Goal: Task Accomplishment & Management: Use online tool/utility

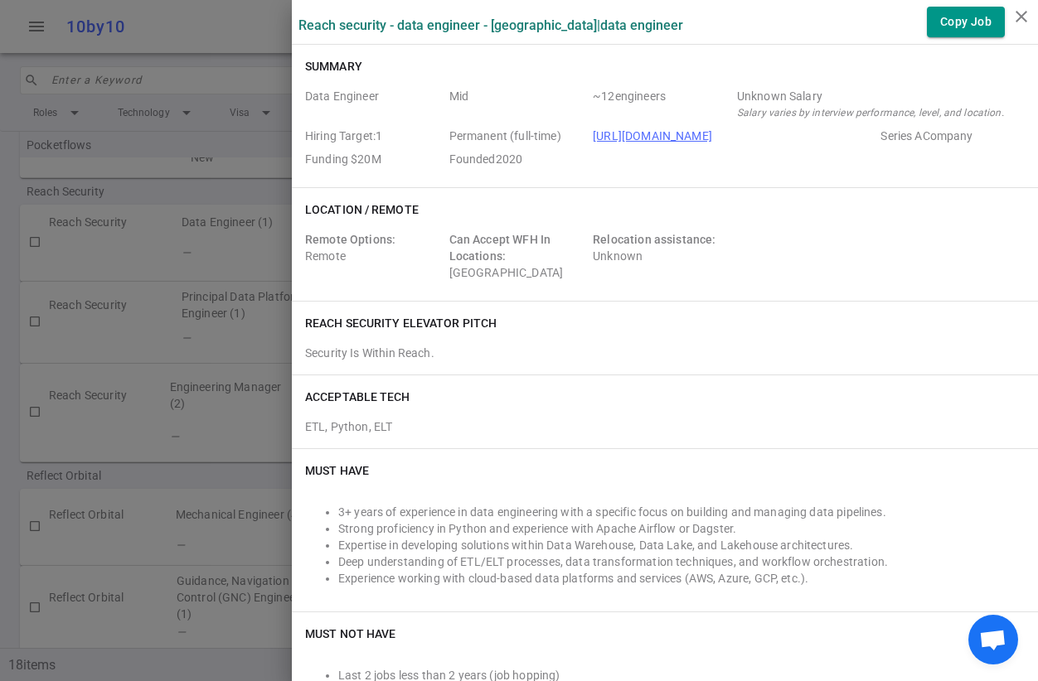
scroll to position [60, 0]
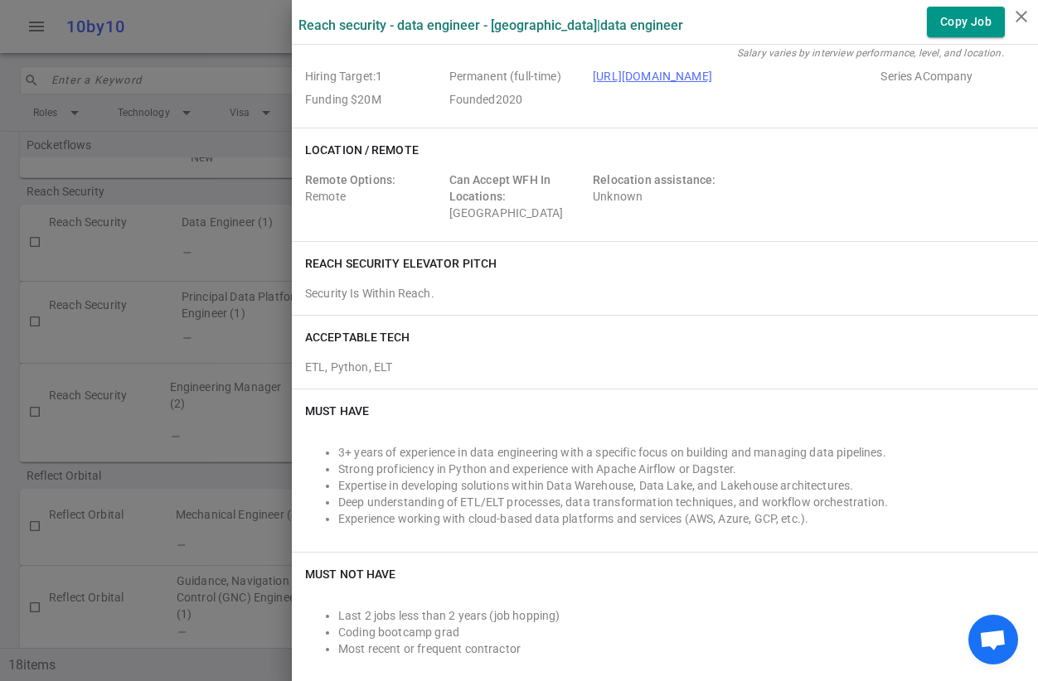
click at [929, 40] on div "Reach Security - Data Engineer - [GEOGRAPHIC_DATA] | Data Engineer Copy Job" at bounding box center [665, 22] width 746 height 44
click at [943, 27] on button "Copy Job" at bounding box center [966, 22] width 78 height 31
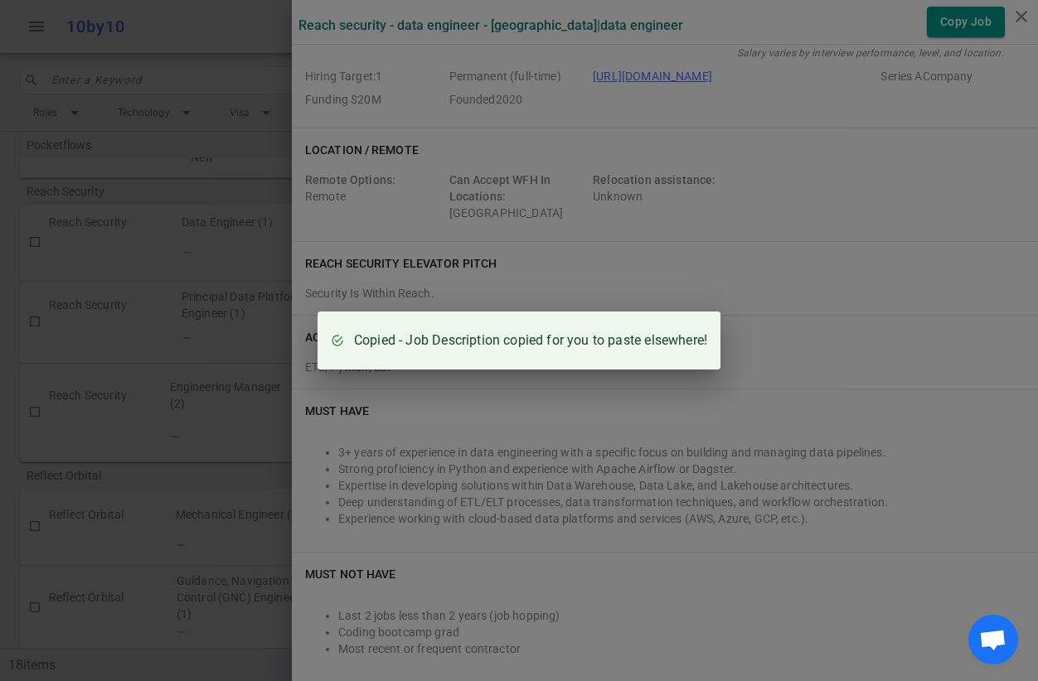
click at [788, 231] on div "Copied - Job Description copied for you to paste elsewhere!" at bounding box center [519, 340] width 1038 height 681
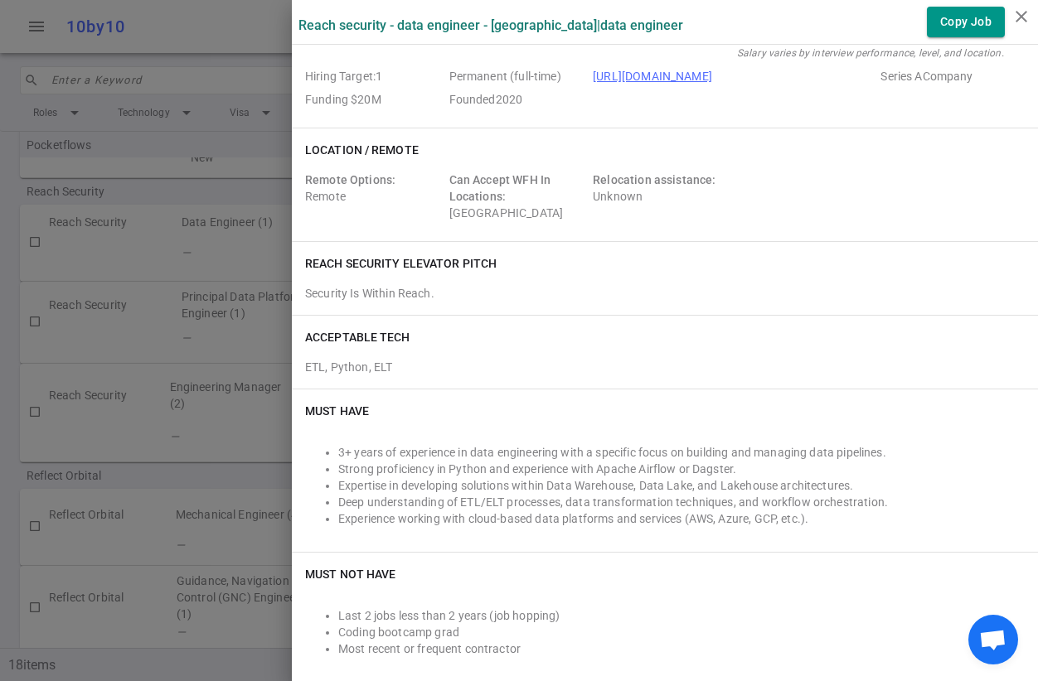
click at [219, 65] on div at bounding box center [519, 340] width 1038 height 681
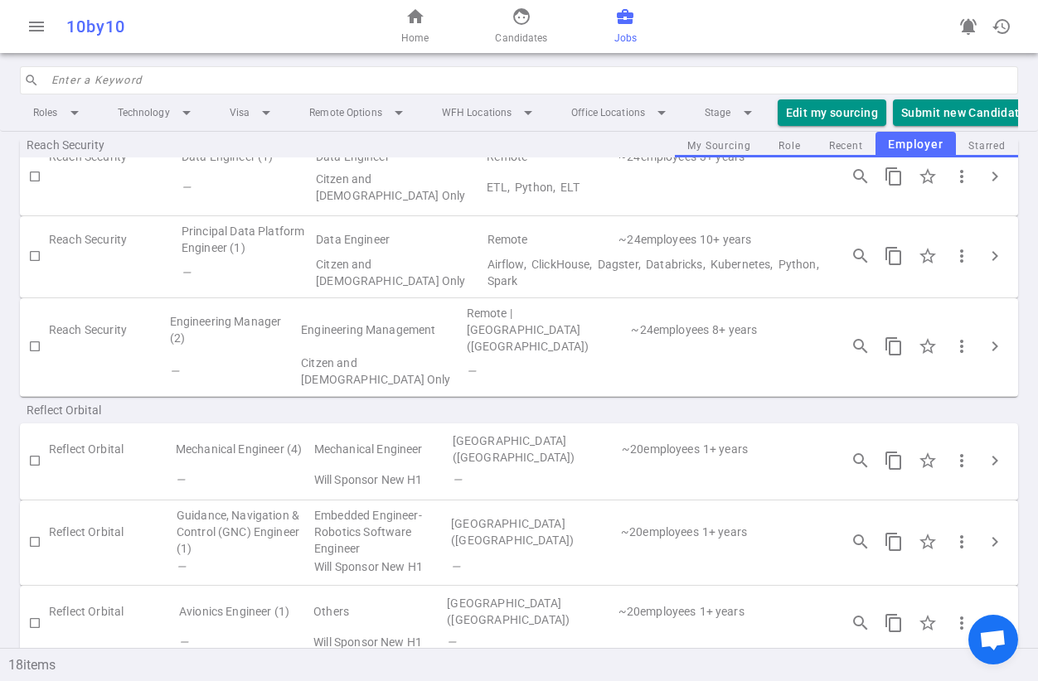
scroll to position [210, 0]
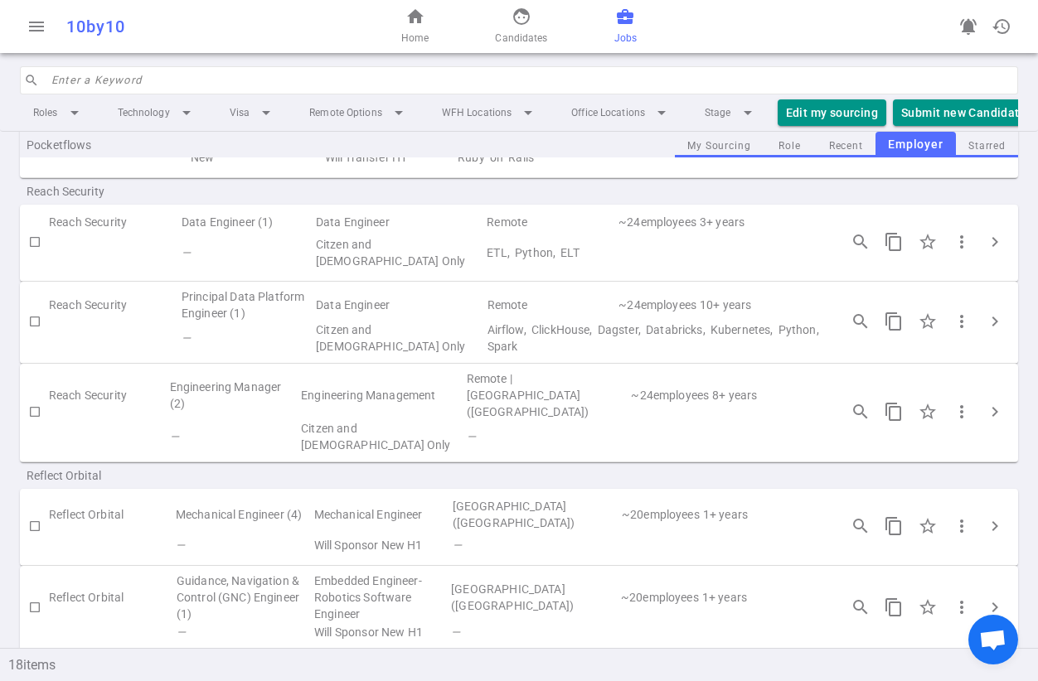
click at [240, 316] on td "Principal Data Platform Engineer (1)" at bounding box center [247, 304] width 134 height 33
click at [240, 308] on td "Principal Data Platform Engineer (1)" at bounding box center [247, 304] width 134 height 33
click at [240, 321] on td "Principal Data Platform Engineer (1)" at bounding box center [247, 304] width 134 height 33
click at [985, 331] on span "chevron_right" at bounding box center [995, 322] width 20 height 20
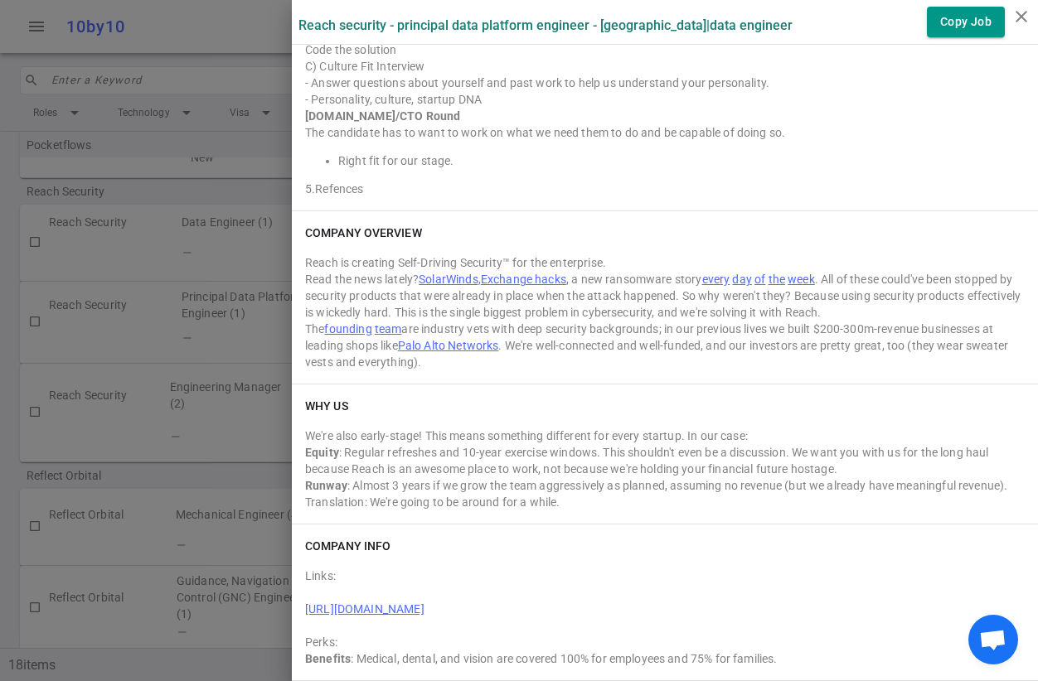
scroll to position [0, 0]
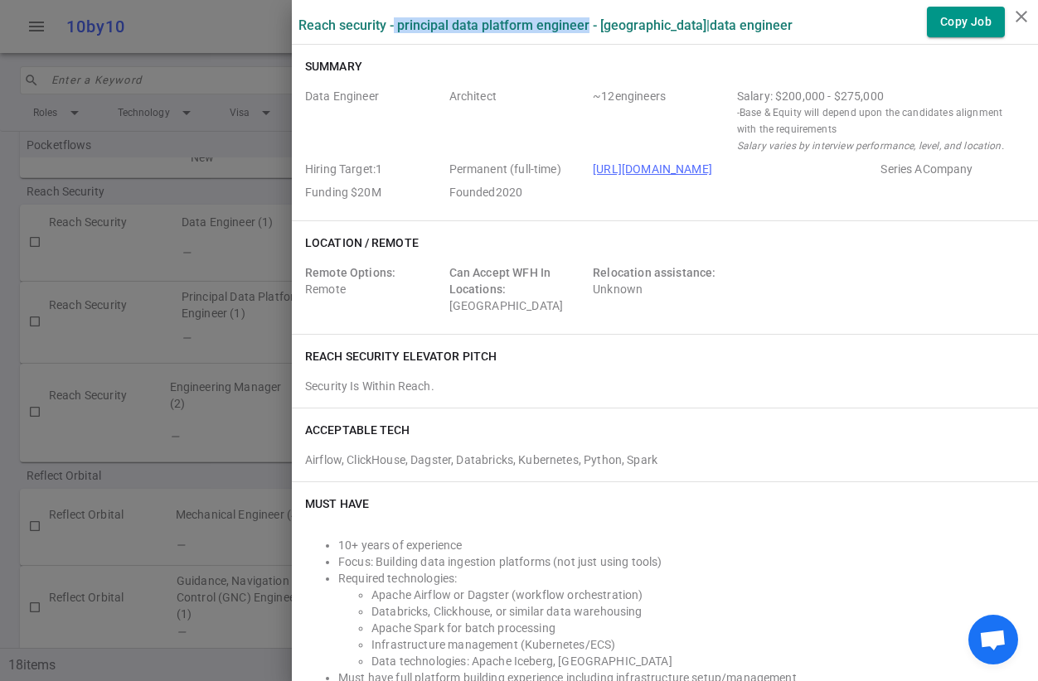
drag, startPoint x: 381, startPoint y: 24, endPoint x: 574, endPoint y: 27, distance: 192.3
click at [574, 27] on label "Reach Security - Principal Data Platform Engineer - [GEOGRAPHIC_DATA] | Data En…" at bounding box center [545, 25] width 494 height 16
copy label "Principal Data Platform Engineer"
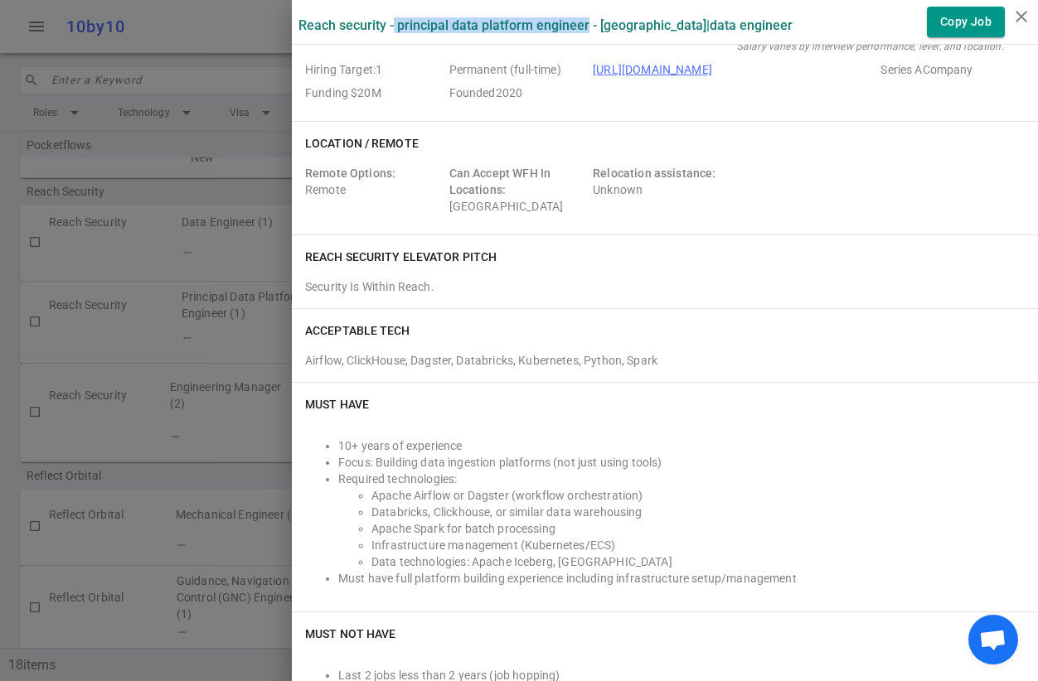
scroll to position [114, 0]
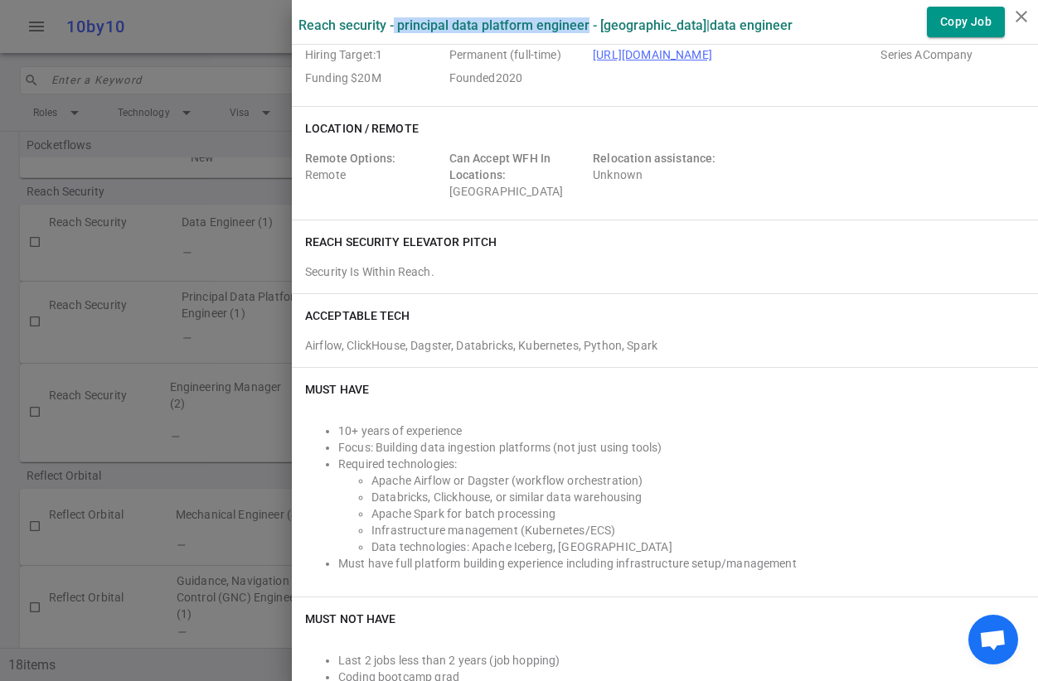
copy label "Principal Data Platform Engineer"
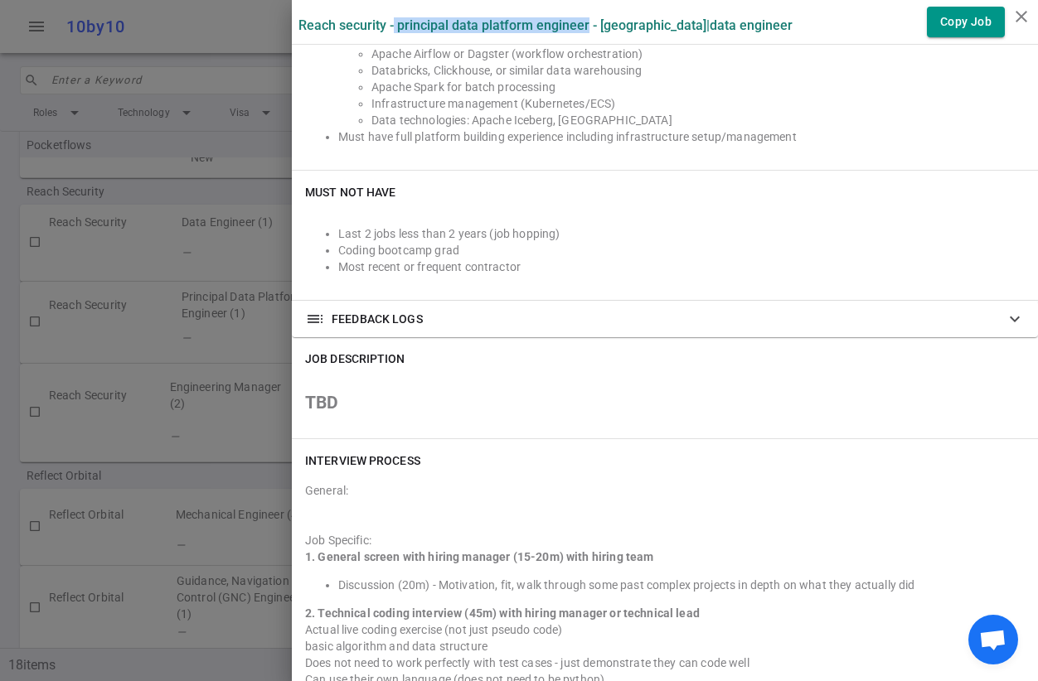
scroll to position [385, 0]
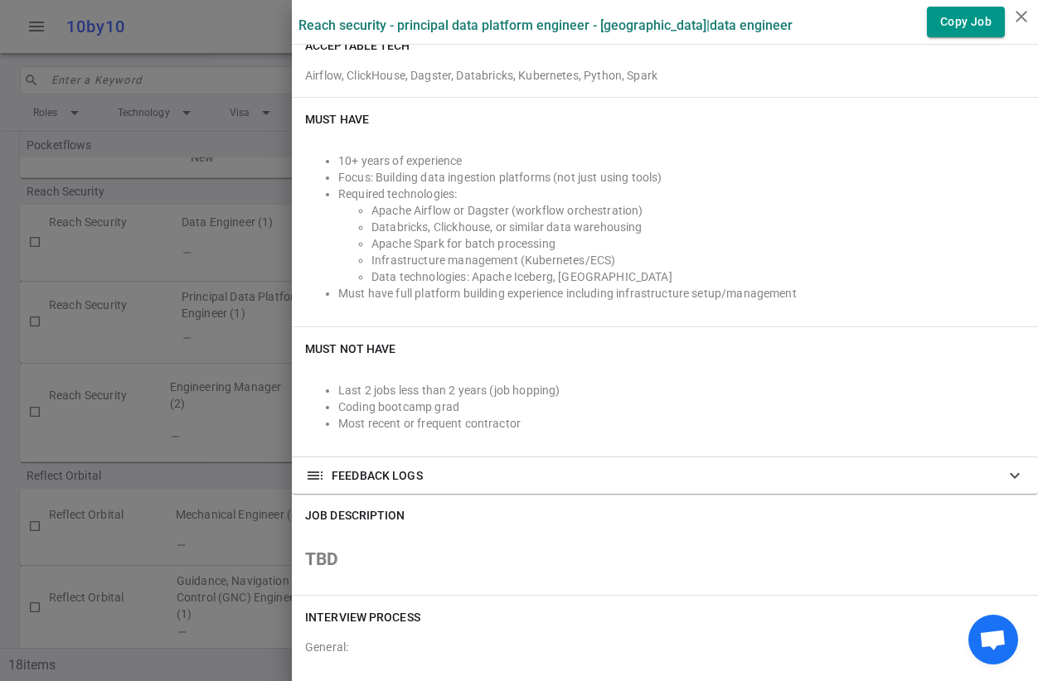
click at [613, 293] on li "Must have full platform building experience including infrastructure setup/mana…" at bounding box center [681, 293] width 686 height 17
copy li "infrastructure"
